Goal: Information Seeking & Learning: Learn about a topic

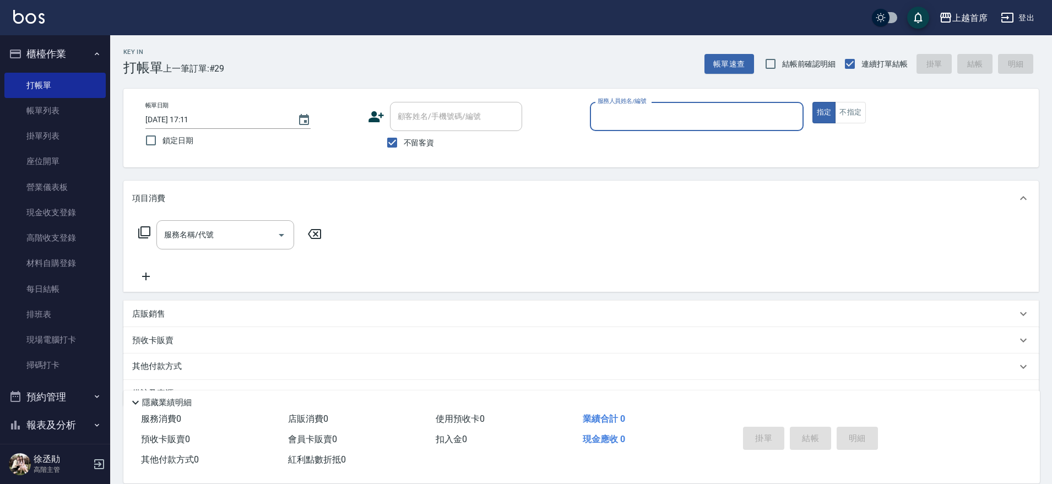
click at [57, 61] on button "櫃檯作業" at bounding box center [54, 54] width 101 height 29
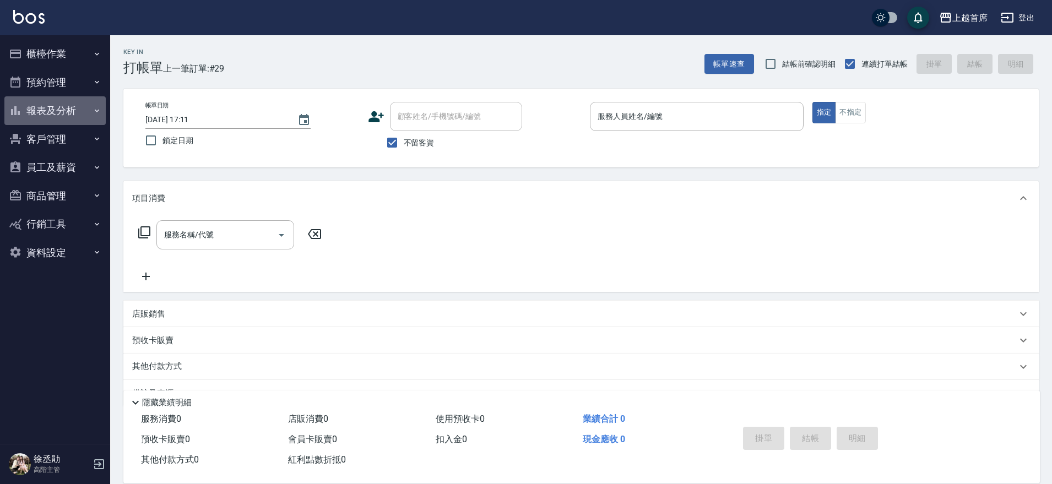
click at [75, 106] on button "報表及分析" at bounding box center [54, 110] width 101 height 29
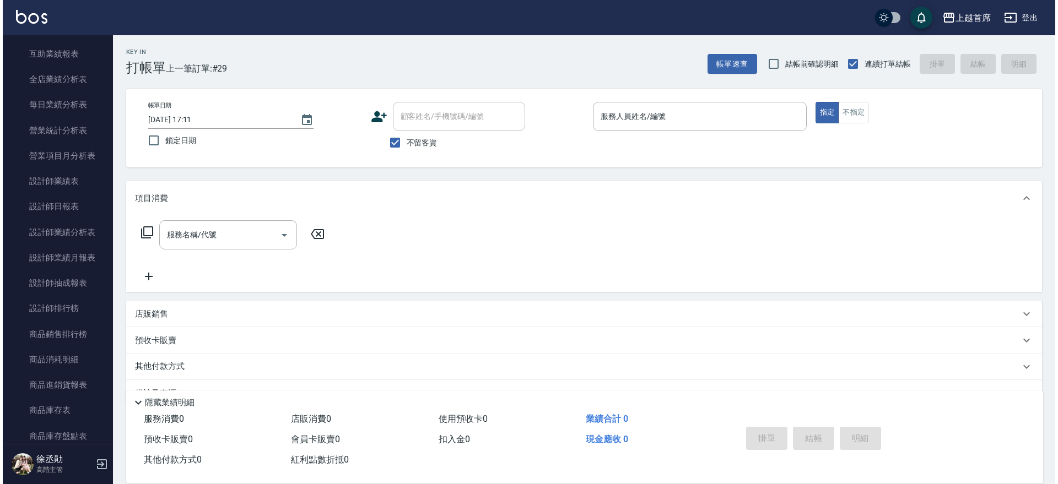
scroll to position [376, 0]
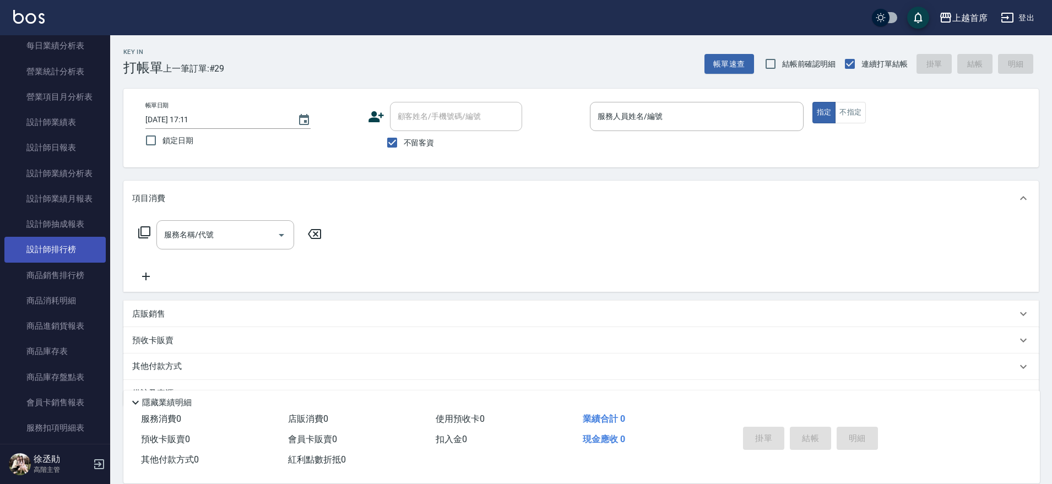
click at [58, 244] on link "設計師排行榜" at bounding box center [54, 249] width 101 height 25
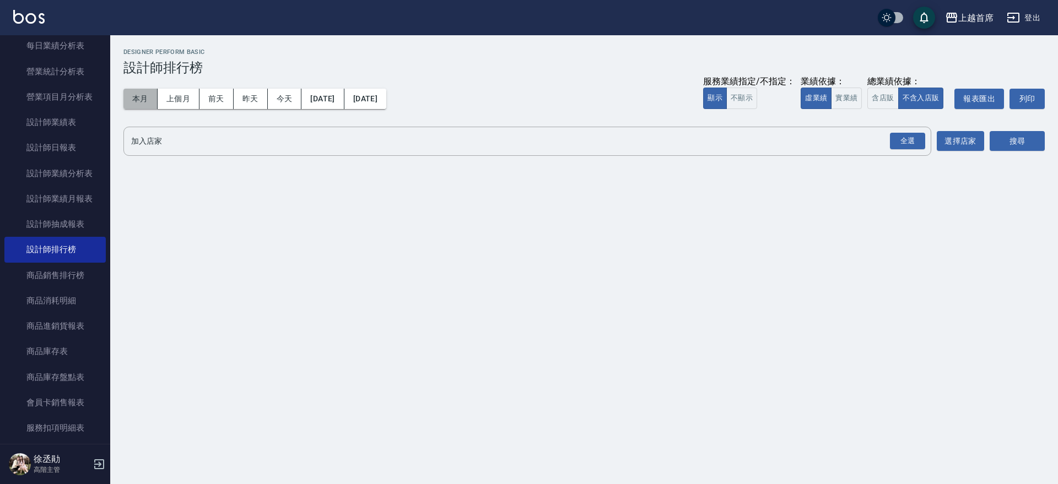
click at [149, 106] on button "本月" at bounding box center [140, 99] width 34 height 20
click at [858, 99] on button "實業績" at bounding box center [846, 98] width 31 height 21
click at [899, 142] on div "全選" at bounding box center [907, 141] width 35 height 17
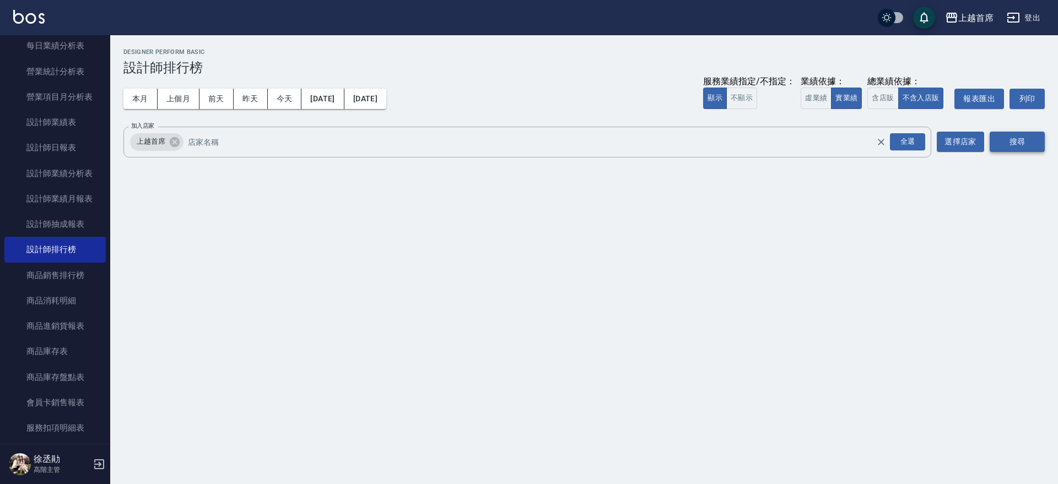
click at [992, 145] on button "搜尋" at bounding box center [1016, 142] width 55 height 20
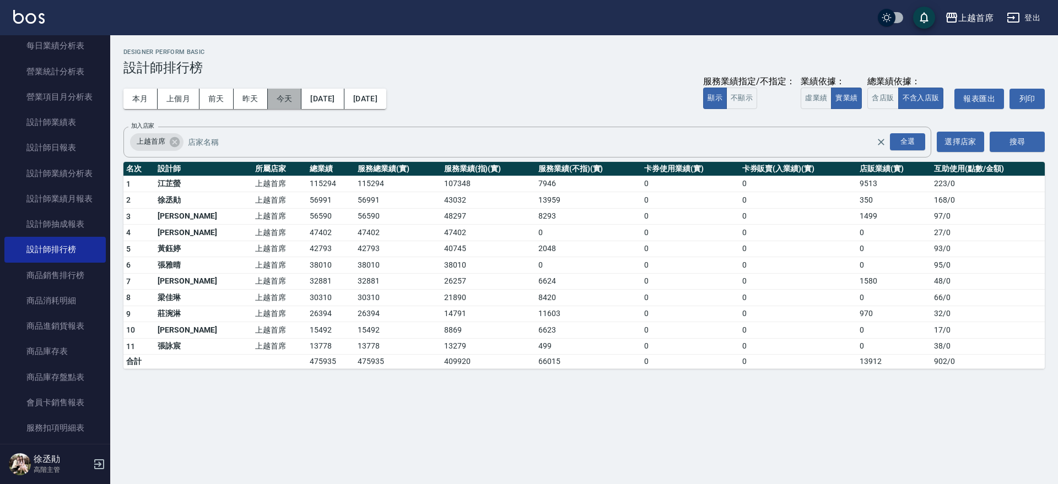
click at [282, 104] on button "今天" at bounding box center [285, 99] width 34 height 20
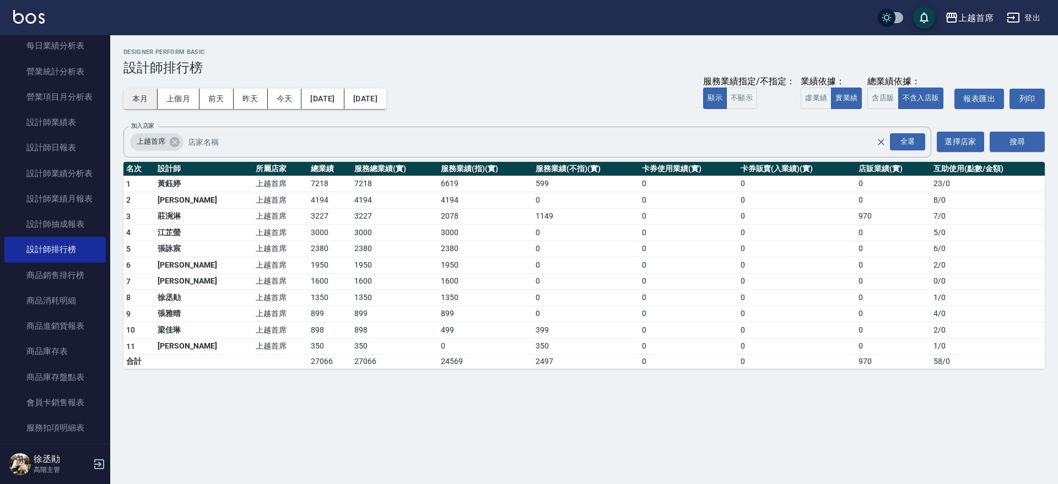
click at [143, 97] on button "本月" at bounding box center [140, 99] width 34 height 20
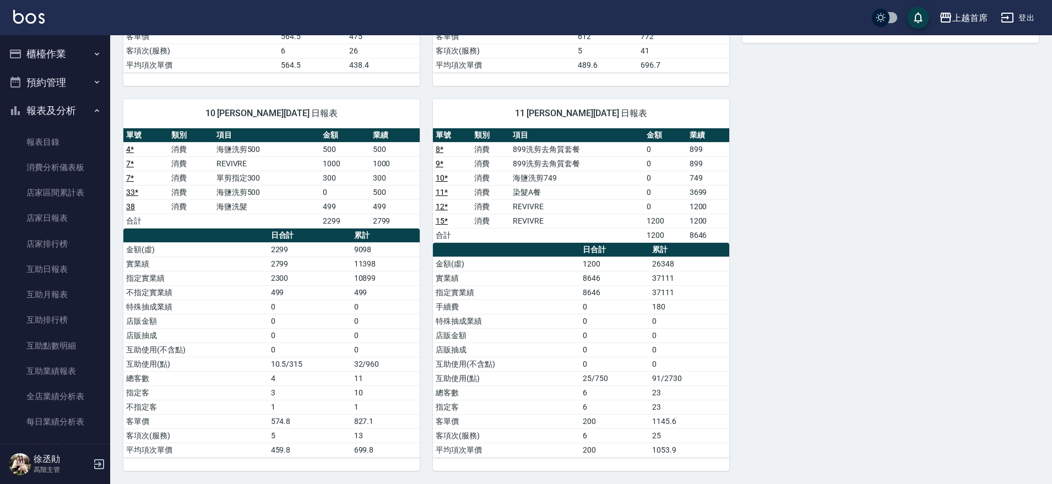
scroll to position [138, 0]
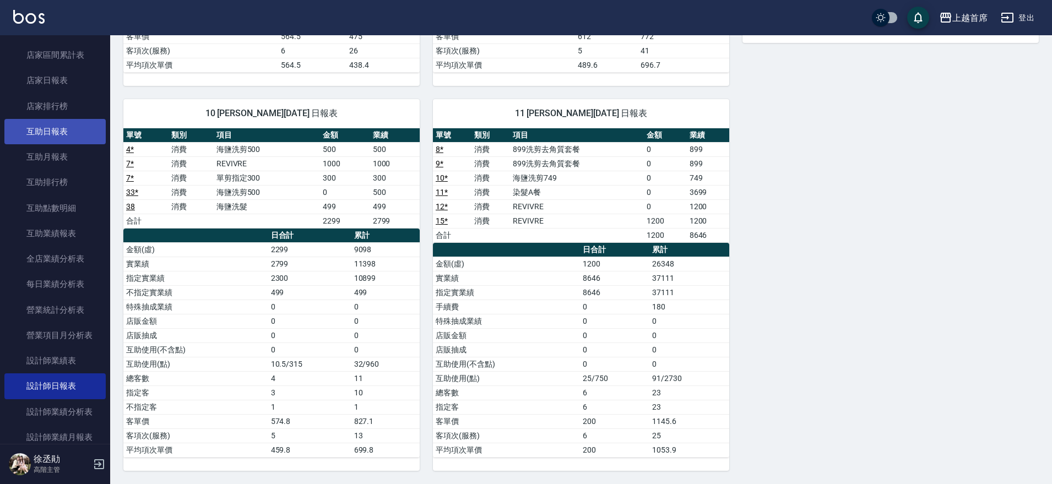
click at [61, 126] on link "互助日報表" at bounding box center [54, 131] width 101 height 25
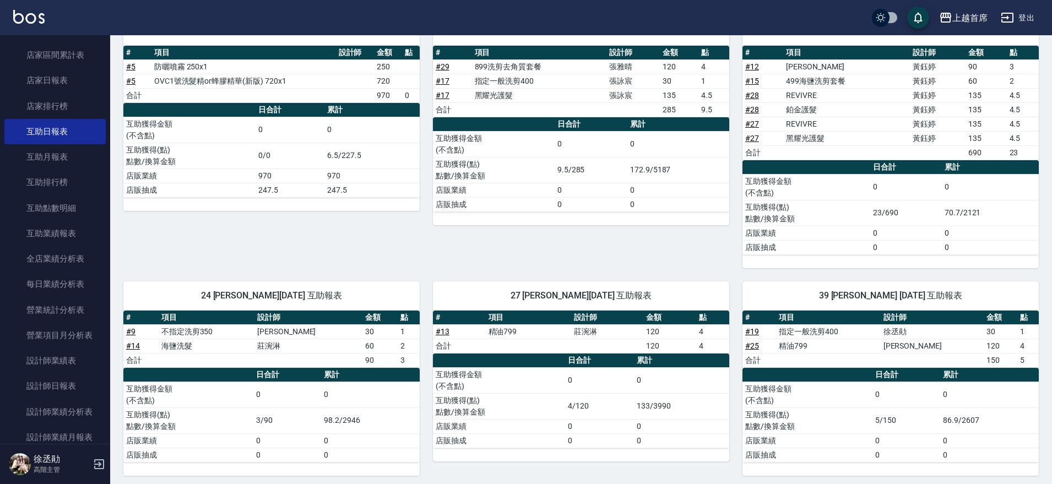
scroll to position [373, 0]
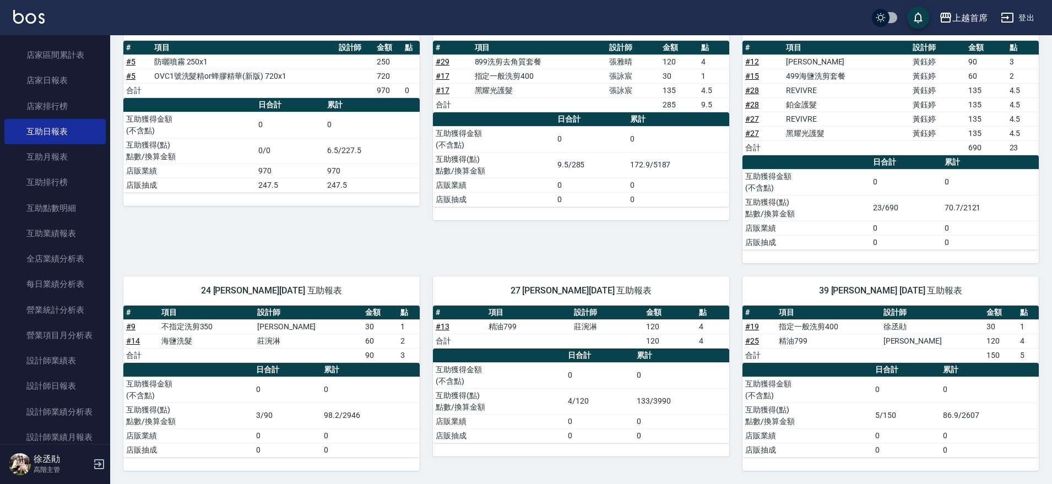
drag, startPoint x: 1052, startPoint y: 216, endPoint x: 1057, endPoint y: 259, distance: 43.3
click at [1052, 259] on html "上越首席 登出 櫃檯作業 打帳單 帳單列表 掛單列表 座位開單 營業儀表板 現金收支登錄 高階收支登錄 材料自購登錄 每日結帳 排班表 現場電腦打卡 掃碼打卡…" at bounding box center [526, 55] width 1052 height 857
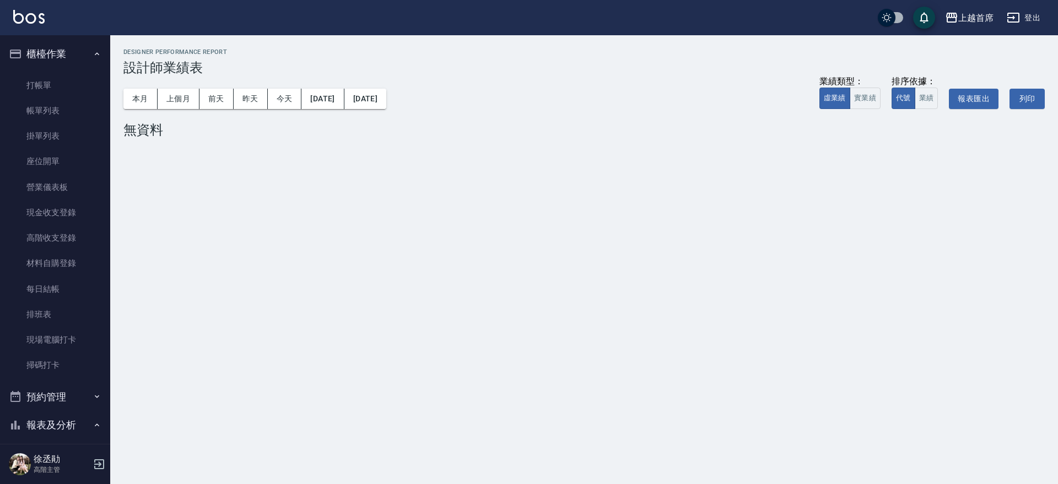
scroll to position [748, 0]
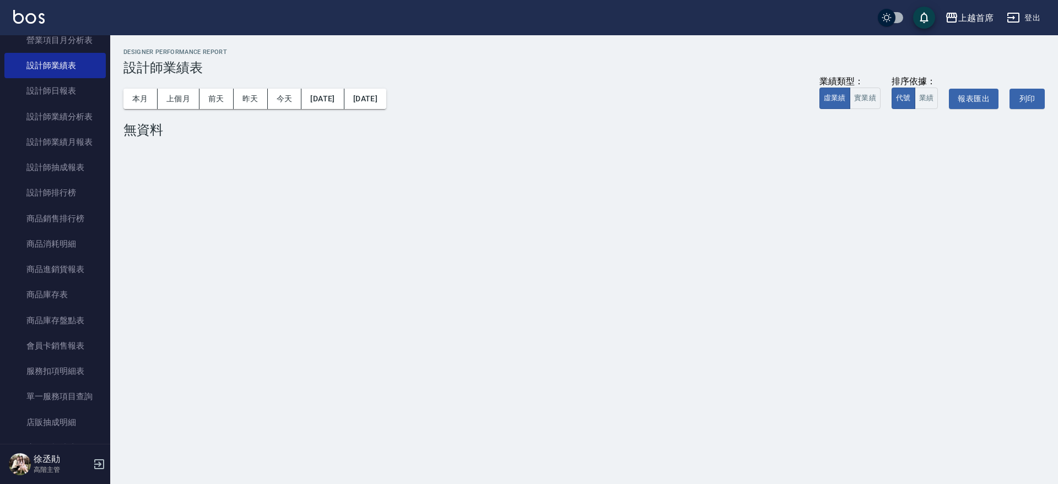
drag, startPoint x: 111, startPoint y: 304, endPoint x: 122, endPoint y: 258, distance: 47.0
click at [123, 255] on div "上越首席 2025-09 設計師業績表 列印時間： [DATE][PHONE_NUMBER]:05 Designer Performance Report 設…" at bounding box center [529, 242] width 1058 height 484
drag, startPoint x: 110, startPoint y: 271, endPoint x: 109, endPoint y: 256, distance: 15.0
click at [112, 255] on div "上越首席 登出 櫃檯作業 打帳單 帳單列表 掛單列表 座位開單 營業儀表板 現金收支登錄 高階收支登錄 材料自購登錄 每日結帳 排班表 現場電腦打卡 掃碼打卡…" at bounding box center [529, 242] width 1058 height 484
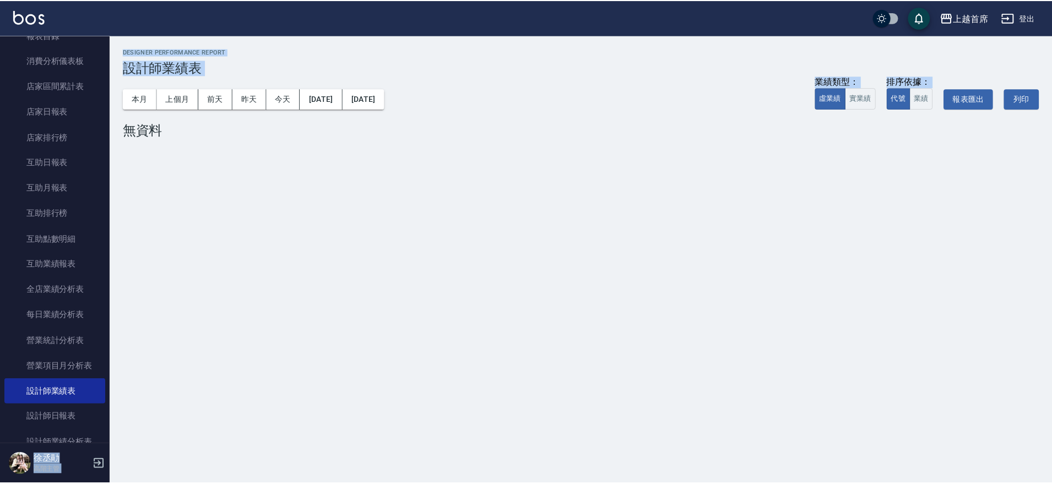
scroll to position [417, 0]
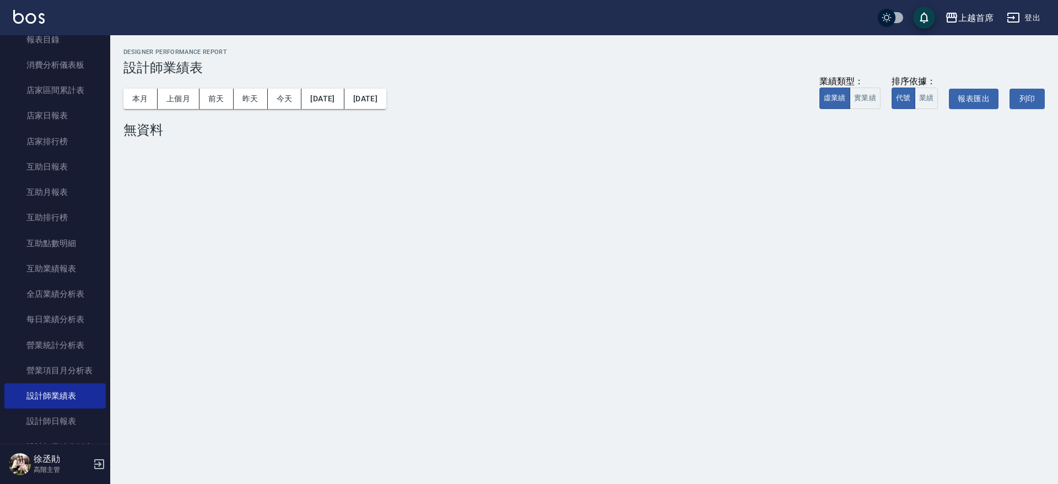
drag, startPoint x: 159, startPoint y: 199, endPoint x: 153, endPoint y: 201, distance: 6.4
click at [160, 203] on div "上越首席 2025-09 設計師業績表 列印時間： [DATE][PHONE_NUMBER]:05 Designer Performance Report 設…" at bounding box center [529, 242] width 1058 height 484
click at [81, 171] on link "互助日報表" at bounding box center [54, 166] width 101 height 25
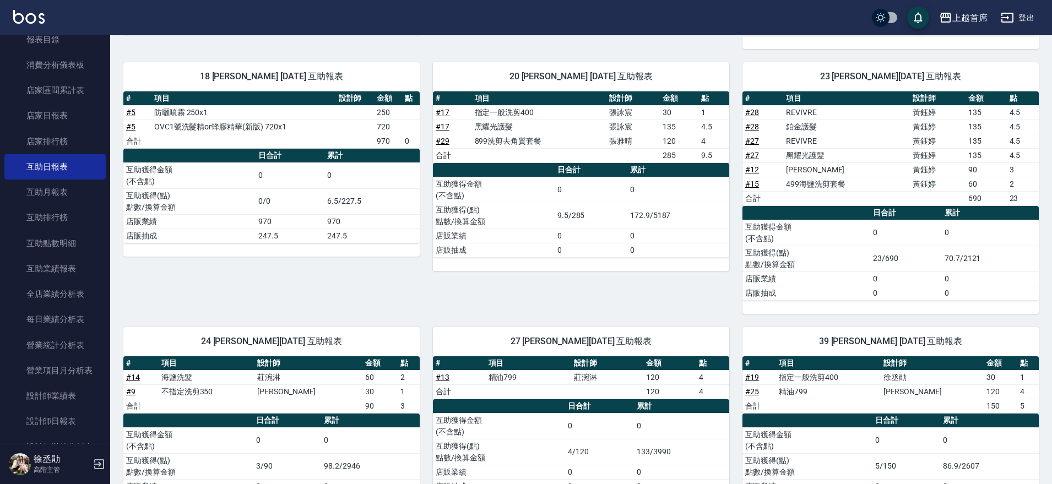
scroll to position [373, 0]
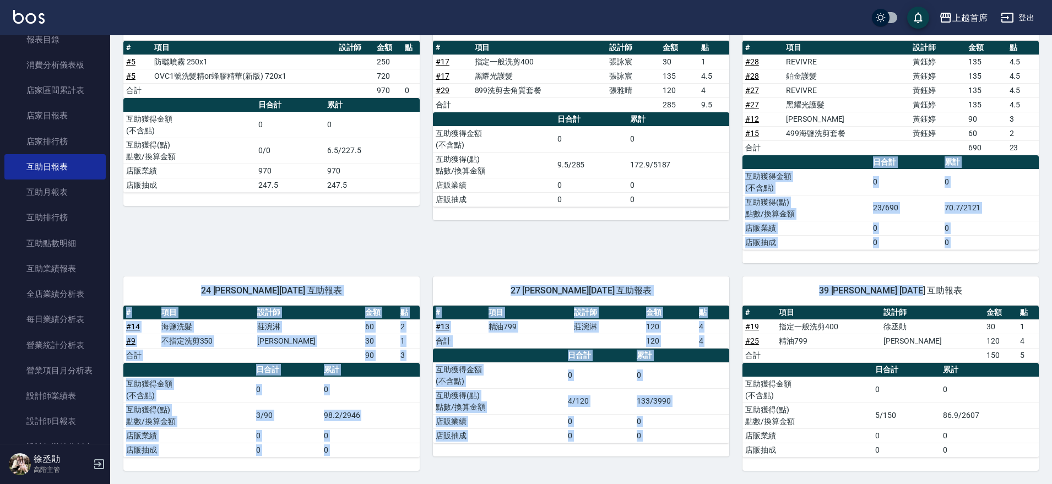
drag, startPoint x: 1052, startPoint y: 249, endPoint x: 1045, endPoint y: 286, distance: 38.0
click at [1045, 288] on div "上越首席 2025-09-13 互助日報表 列印時間： 2025-09-13-18:02 Decrease Daily Report 互助日報表 前天 昨天 …" at bounding box center [581, 73] width 942 height 822
click at [1048, 280] on div "上越首席 2025-09-13 互助日報表 列印時間： 2025-09-13-18:02 Decrease Daily Report 互助日報表 前天 昨天 …" at bounding box center [581, 73] width 942 height 822
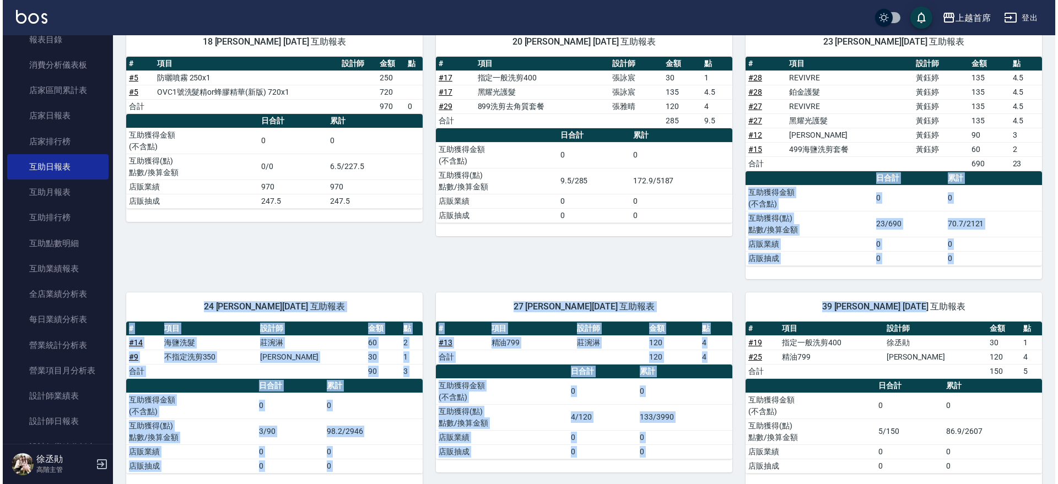
scroll to position [0, 0]
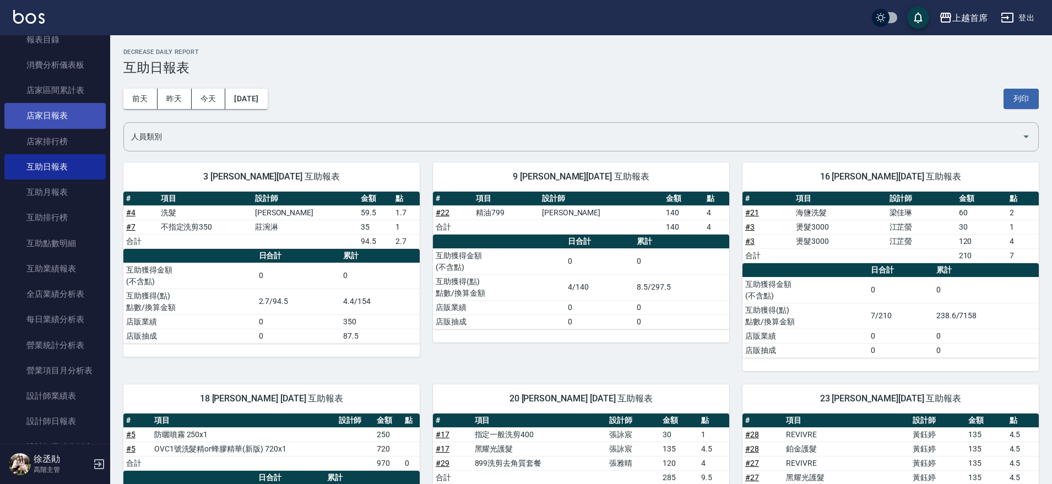
click at [74, 115] on link "店家日報表" at bounding box center [54, 115] width 101 height 25
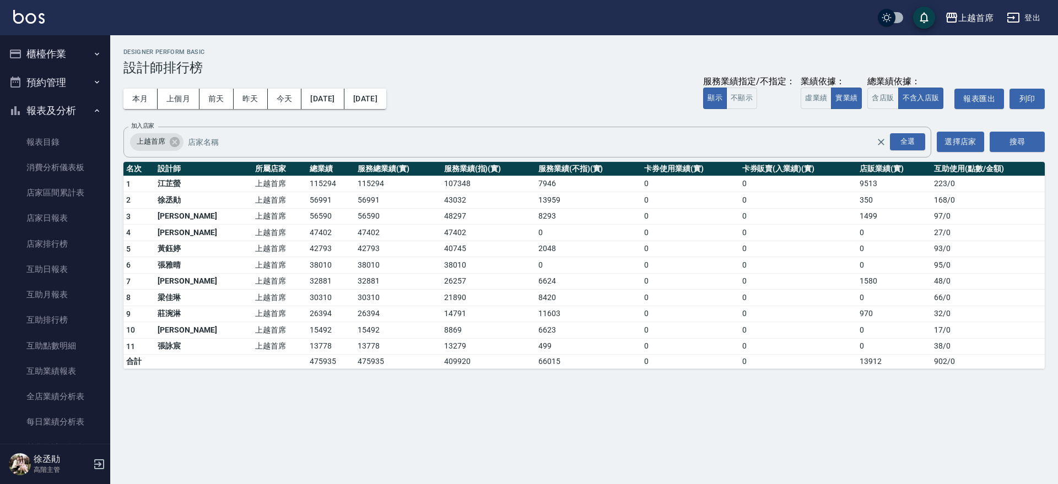
scroll to position [376, 0]
